Goal: Task Accomplishment & Management: Manage account settings

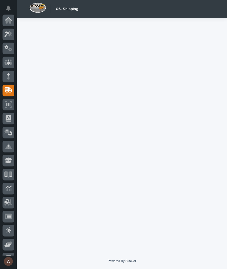
scroll to position [53, 0]
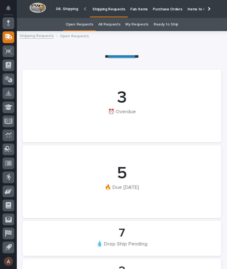
click at [136, 10] on p "Fab Items" at bounding box center [138, 6] width 17 height 12
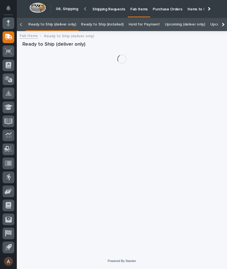
scroll to position [0, -39]
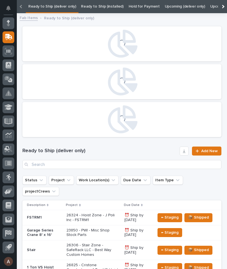
click at [225, 6] on div at bounding box center [222, 6] width 9 height 13
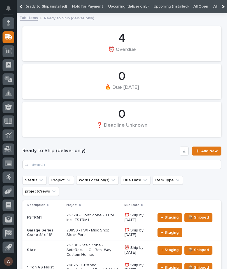
scroll to position [0, 0]
click at [213, 7] on link "All" at bounding box center [215, 6] width 4 height 13
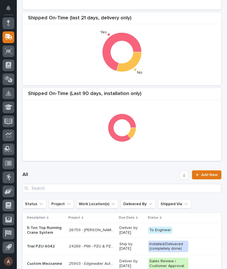
scroll to position [109, 0]
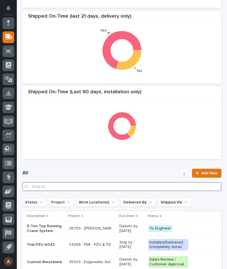
click at [181, 186] on input "Search" at bounding box center [121, 186] width 199 height 9
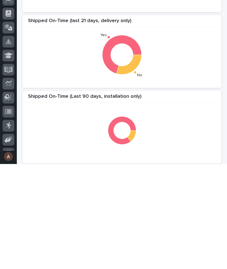
scroll to position [0, 0]
click at [186, 120] on div "Shipped On-Time (last 21 days, delivery only) Yes No" at bounding box center [121, 156] width 199 height 73
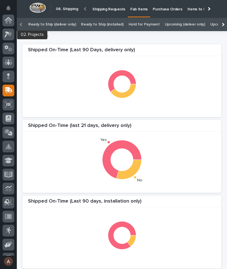
click at [9, 39] on div at bounding box center [9, 35] width 12 height 12
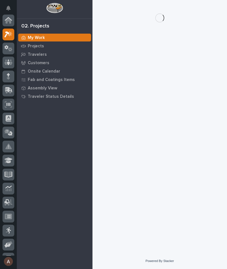
scroll to position [14, 0]
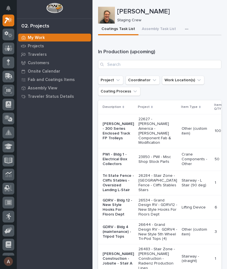
click at [182, 27] on button "button" at bounding box center [187, 28] width 12 height 11
click at [181, 46] on span "Staging Task List" at bounding box center [168, 44] width 30 height 5
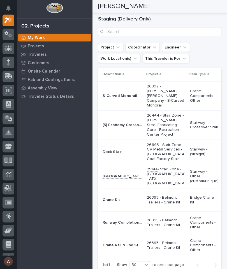
click at [112, 98] on p "S-Curved Monorail" at bounding box center [119, 95] width 35 height 6
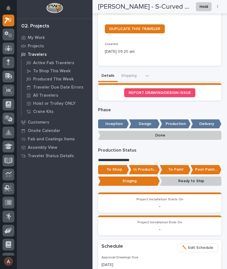
scroll to position [194, 0]
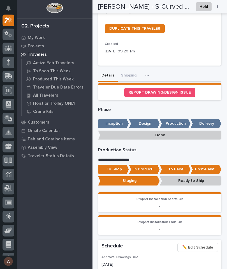
click at [144, 164] on p "In Production" at bounding box center [144, 168] width 31 height 9
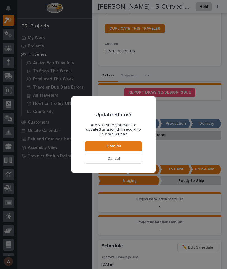
click at [128, 142] on button "Confirm" at bounding box center [113, 146] width 57 height 10
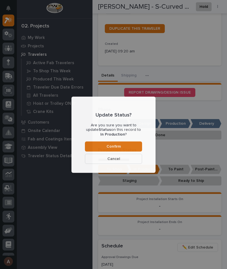
scroll to position [260, 0]
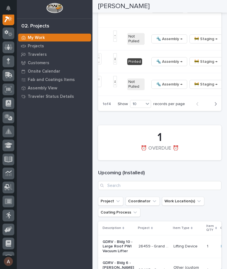
scroll to position [0, 220]
click at [224, 63] on button "button" at bounding box center [228, 62] width 8 height 4
click at [152, 108] on div "Show 10 records per page" at bounding box center [151, 104] width 69 height 8
click at [144, 201] on div "20" at bounding box center [140, 202] width 20 height 7
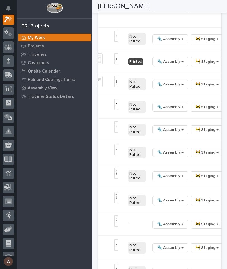
scroll to position [0, 224]
click at [226, 63] on icon "button" at bounding box center [229, 61] width 1 height 3
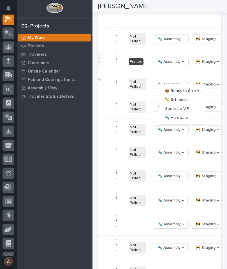
click at [185, 121] on span "🔩 Hardware" at bounding box center [175, 117] width 23 height 7
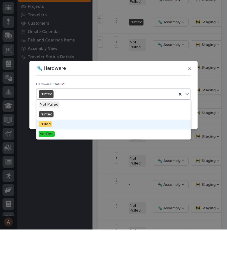
click at [128, 159] on div "Pulled" at bounding box center [113, 164] width 154 height 10
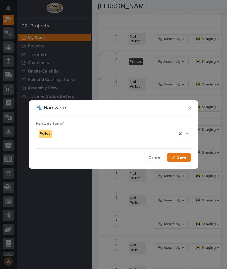
click at [182, 159] on span "Save" at bounding box center [181, 157] width 9 height 5
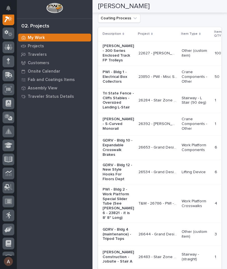
scroll to position [800, 0]
